Goal: Check status: Check status

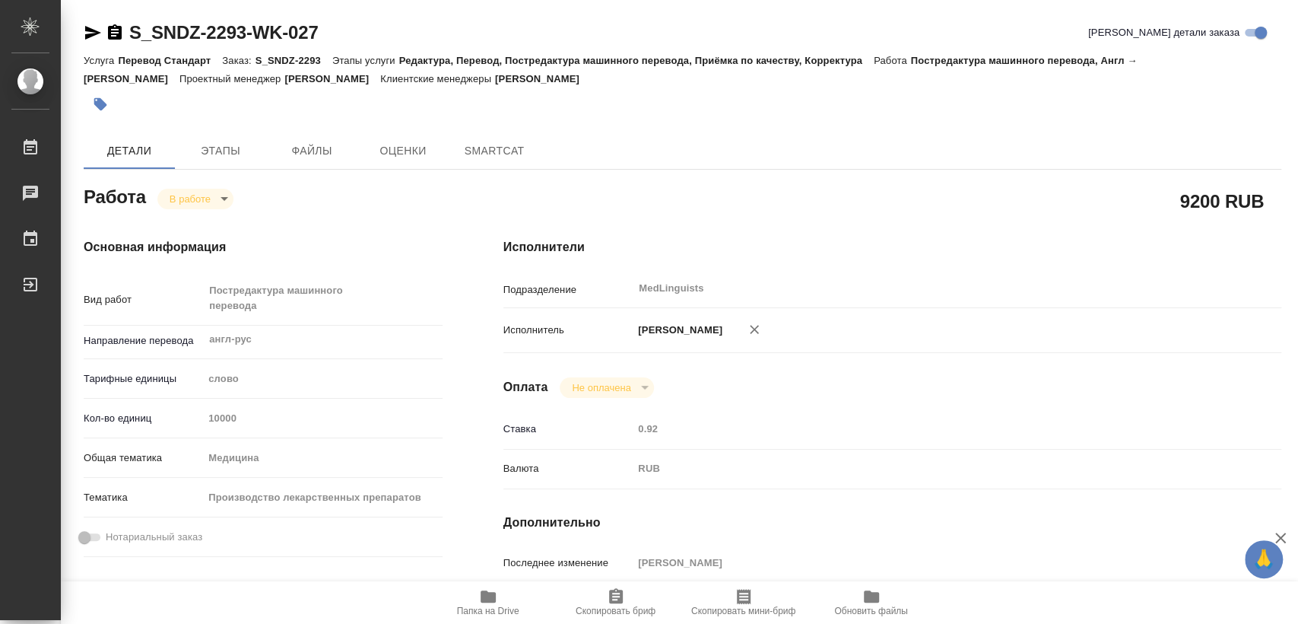
type textarea "x"
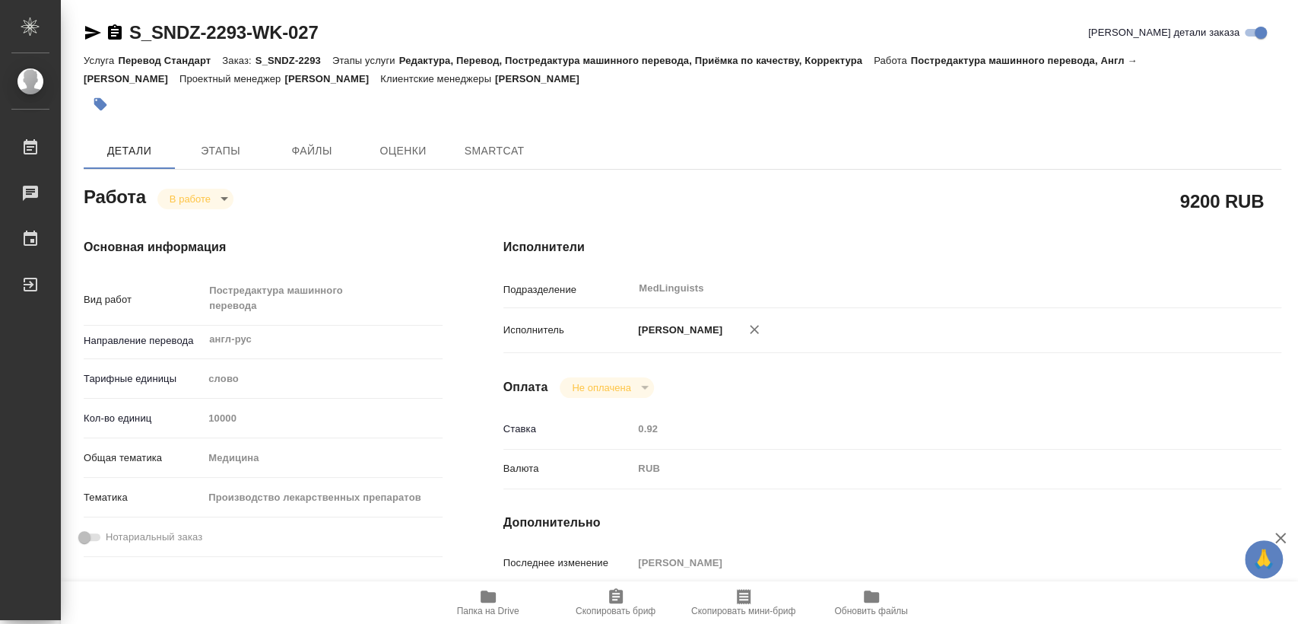
type textarea "x"
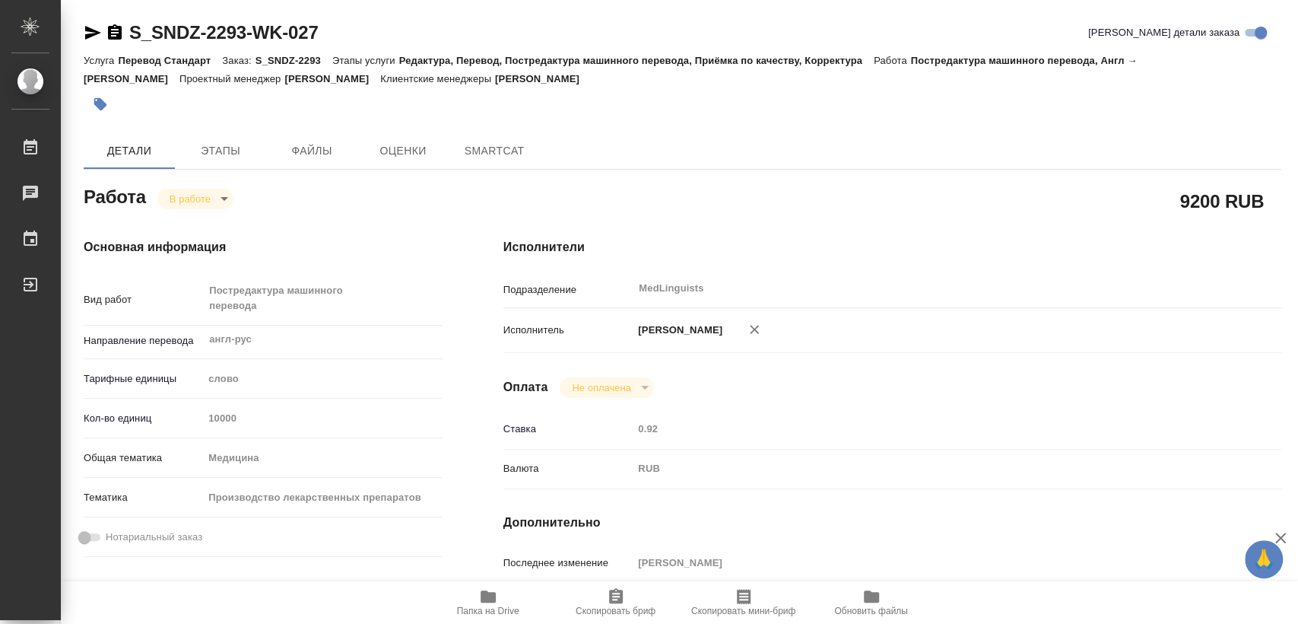
type textarea "x"
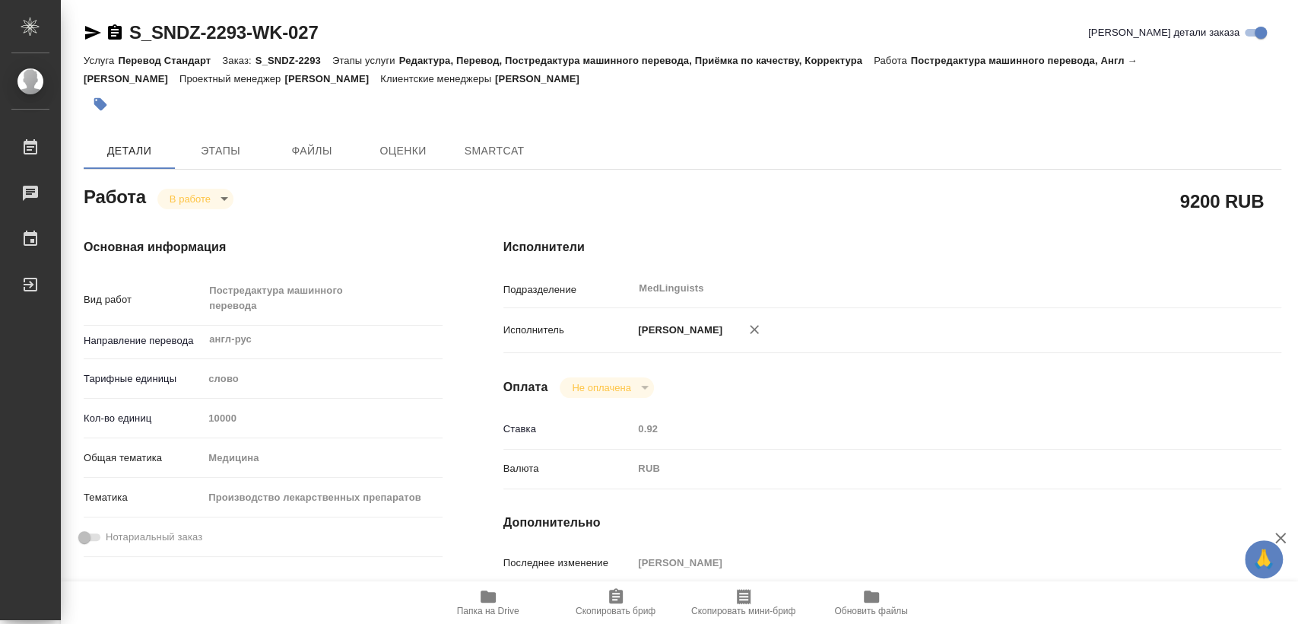
type textarea "x"
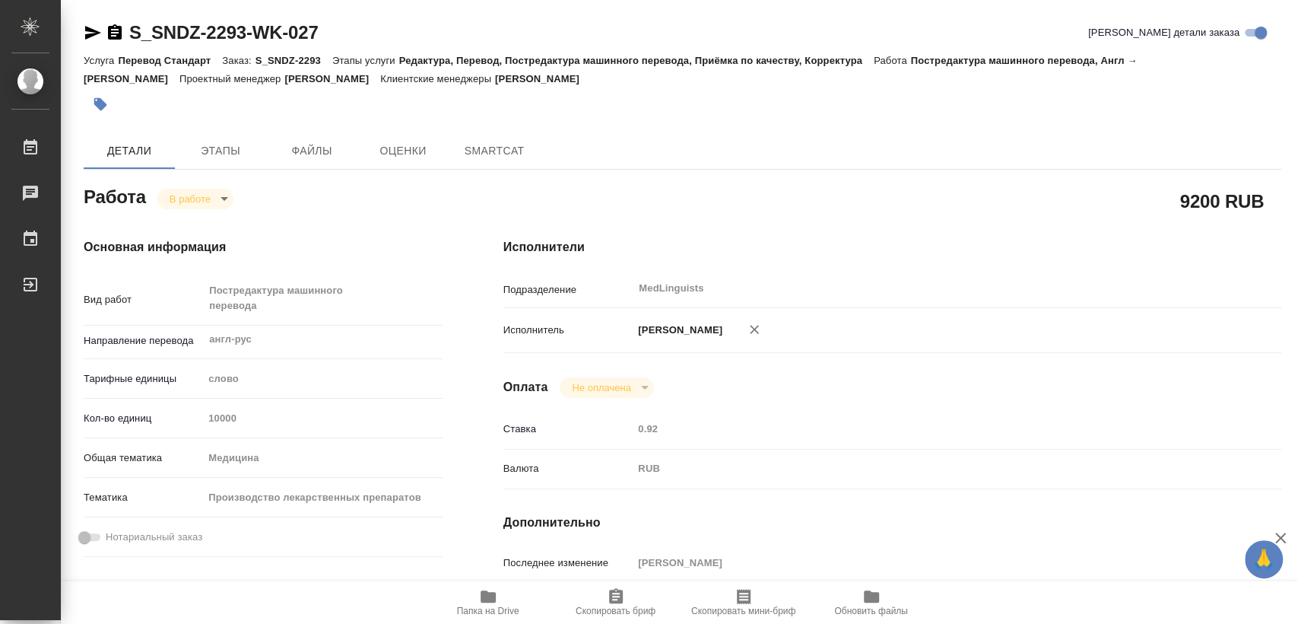
type textarea "x"
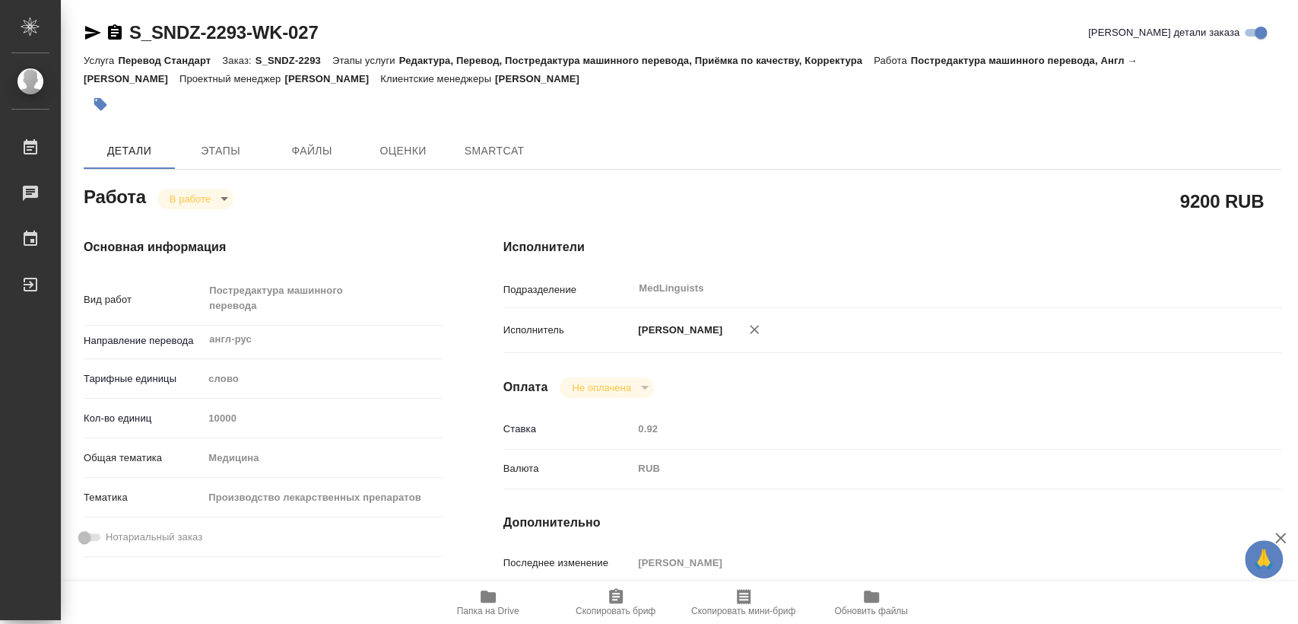
type textarea "x"
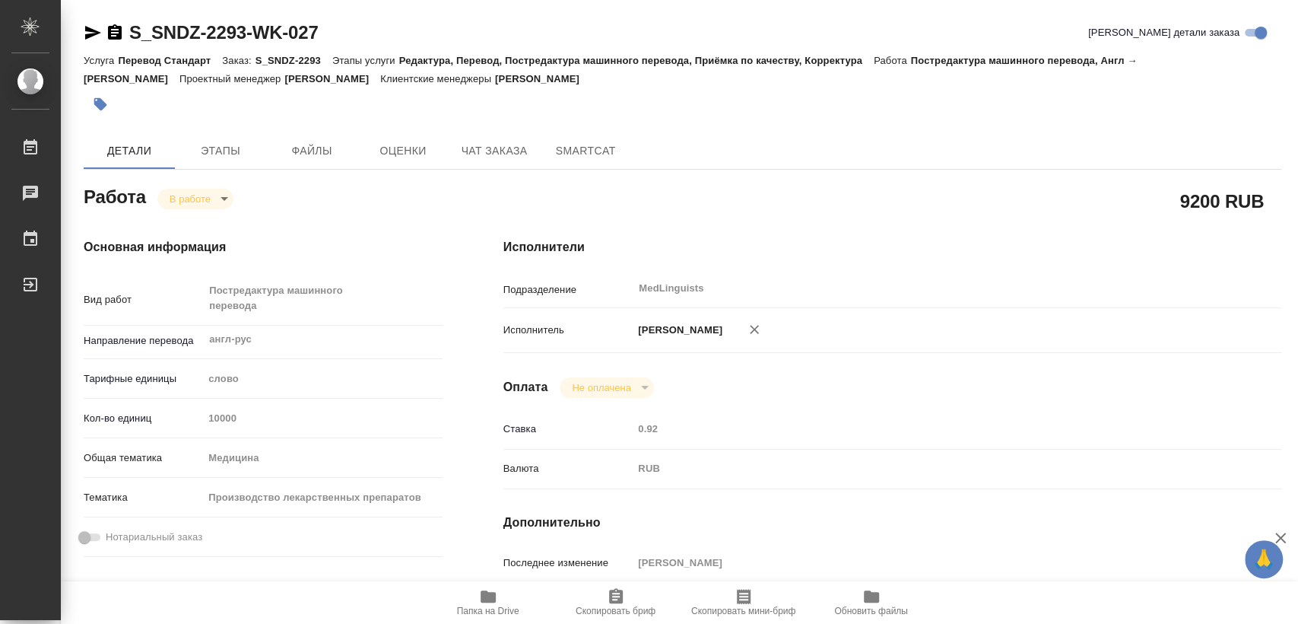
click at [468, 603] on span "Папка на Drive" at bounding box center [489, 601] width 110 height 29
type textarea "x"
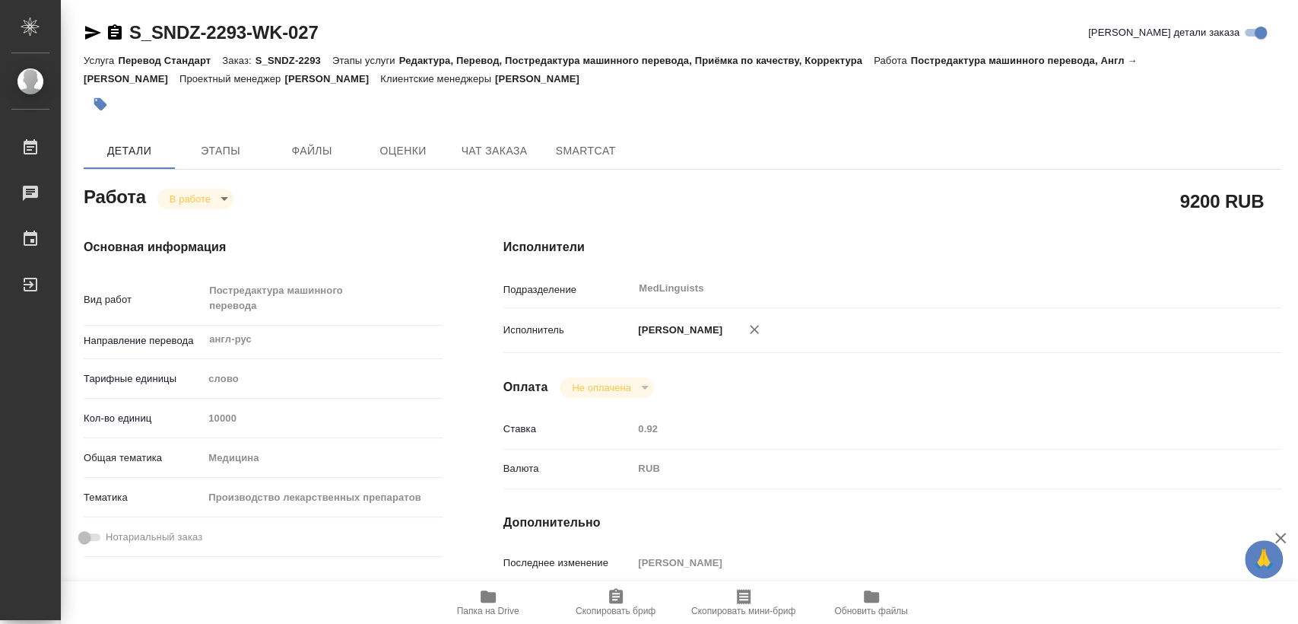
type textarea "x"
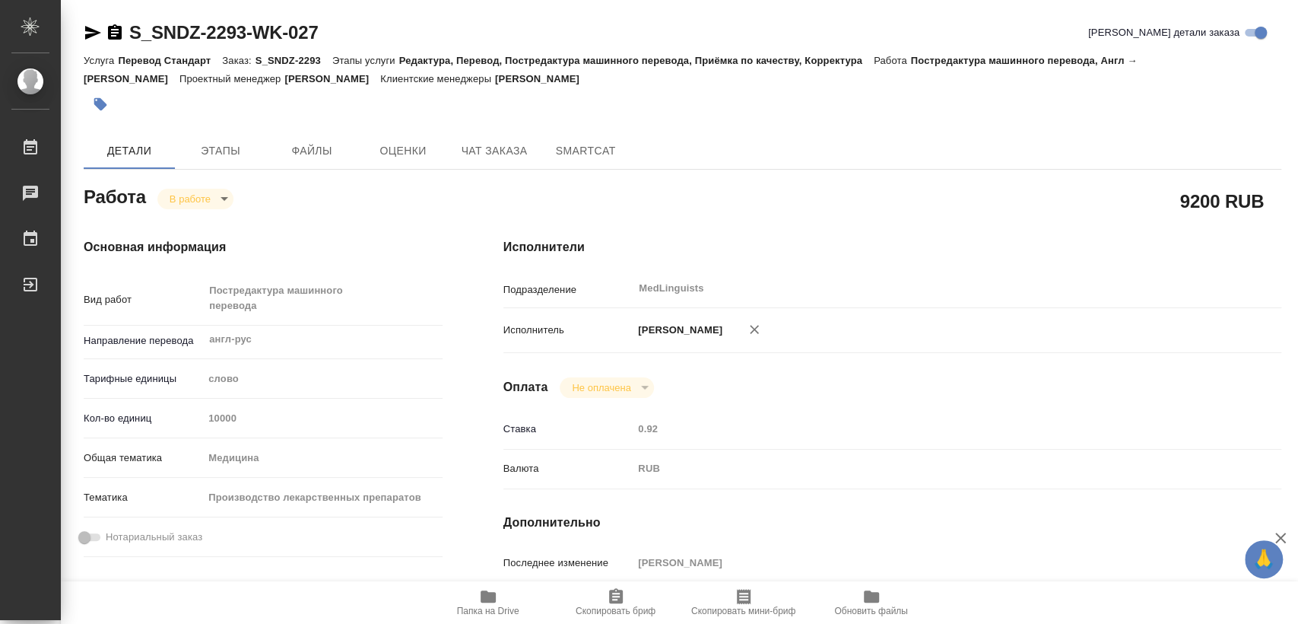
type textarea "x"
click at [120, 35] on icon "button" at bounding box center [115, 31] width 14 height 15
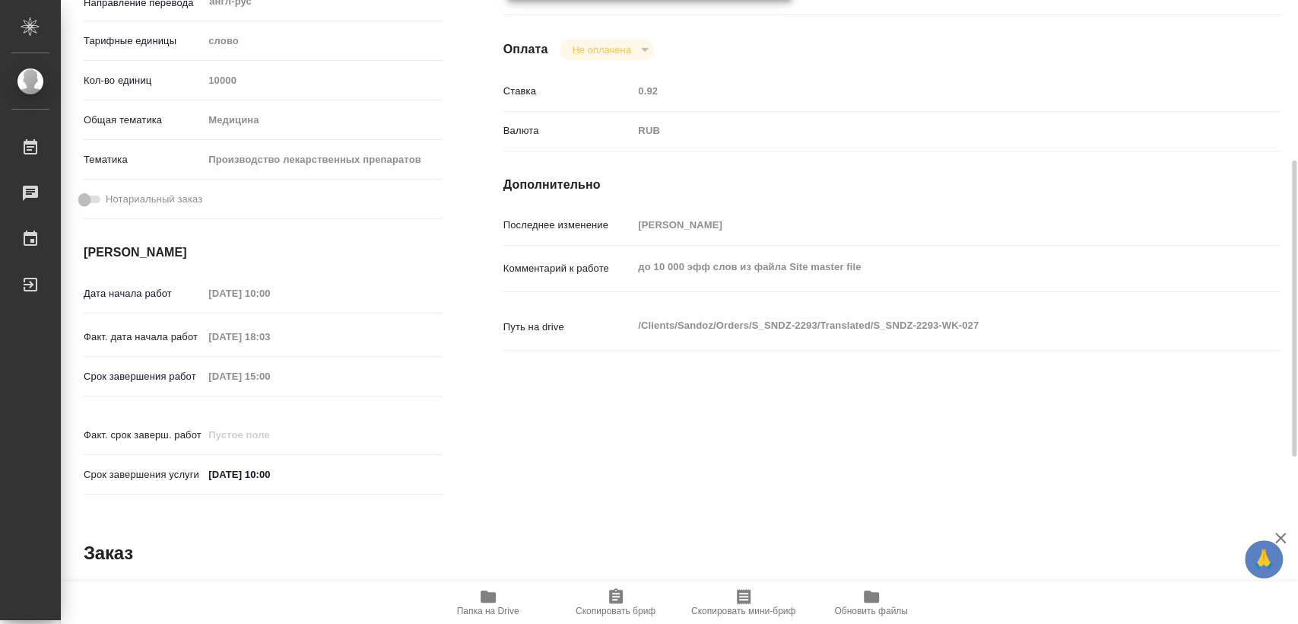
scroll to position [422, 0]
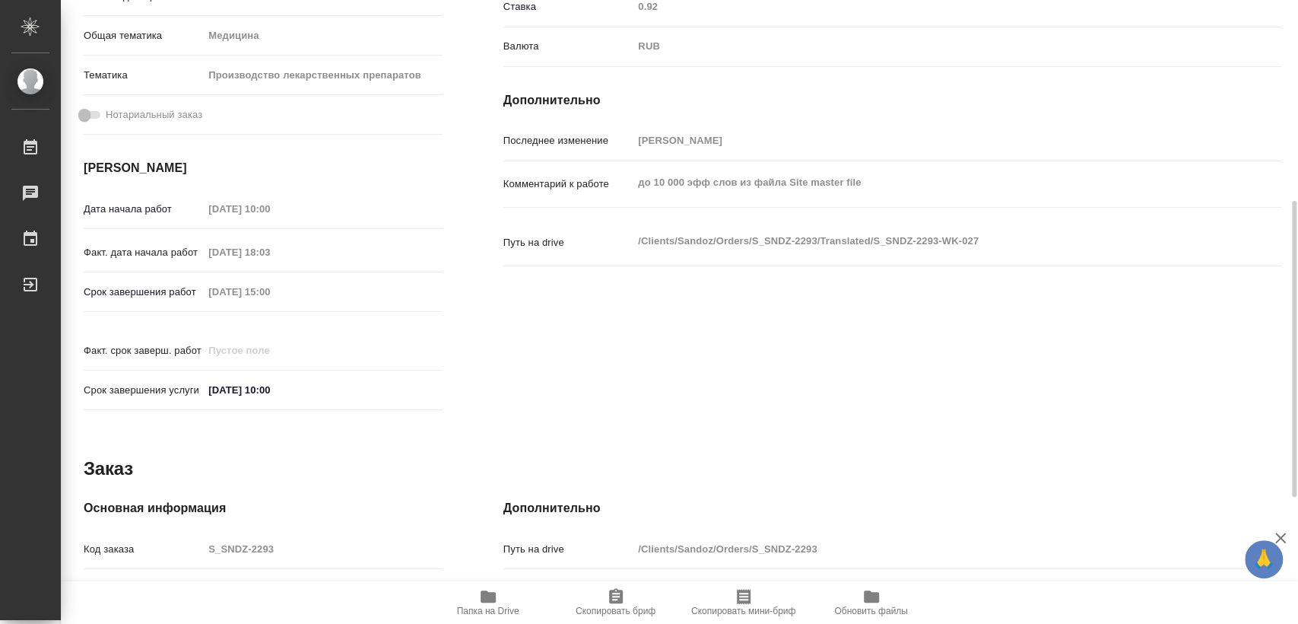
click at [193, 288] on div "Срок завершения работ [DATE] 15:00" at bounding box center [263, 291] width 359 height 27
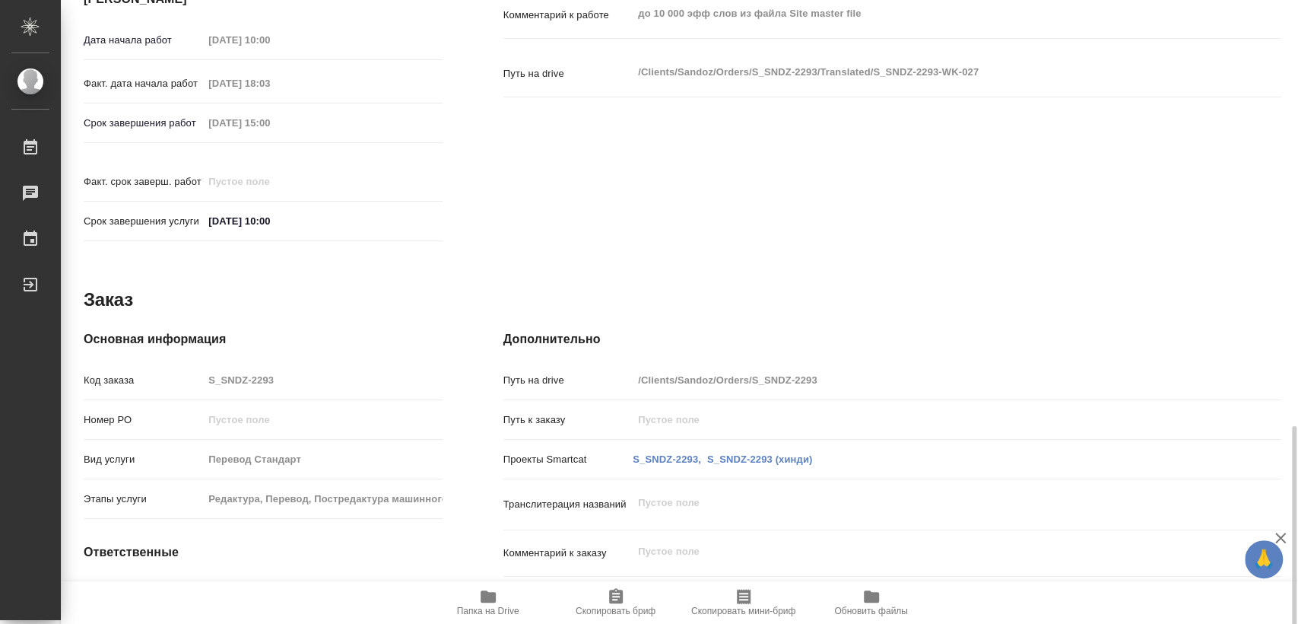
scroll to position [689, 0]
